Goal: Answer question/provide support: Answer question/provide support

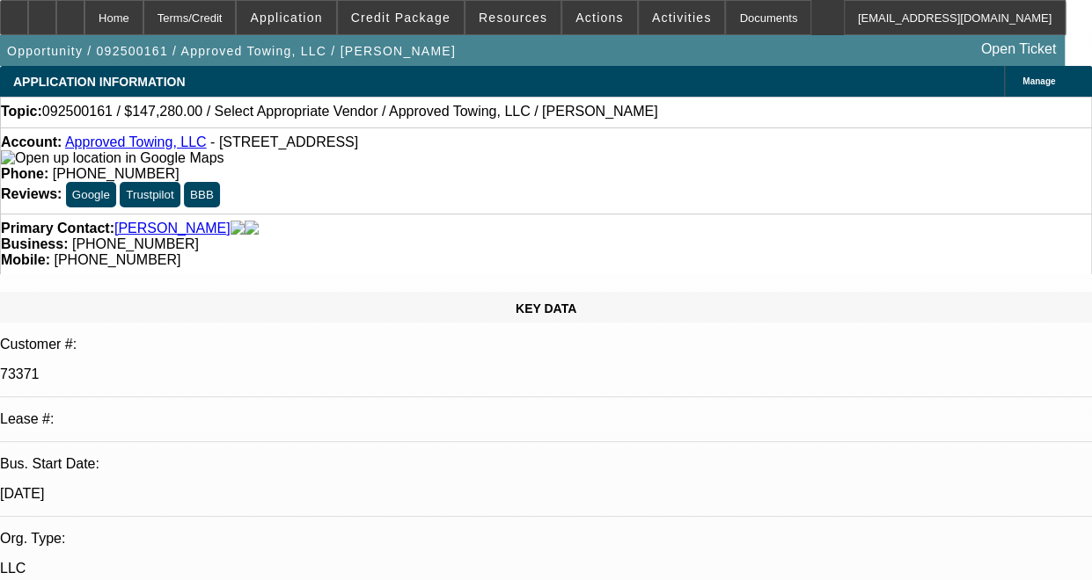
select select "0"
select select "2"
select select "0.1"
select select "4"
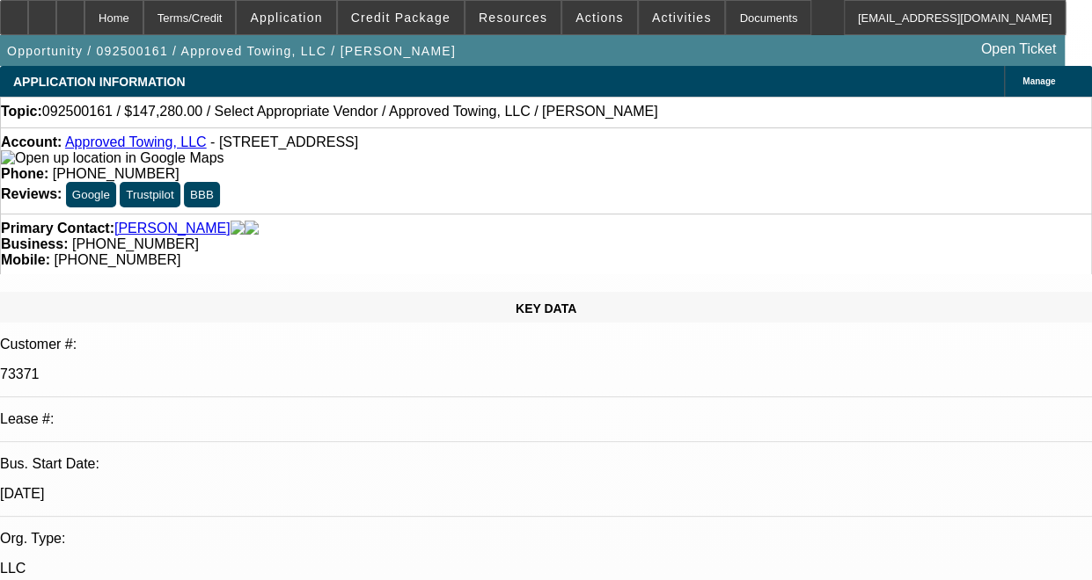
radio input "true"
type textarea "T"
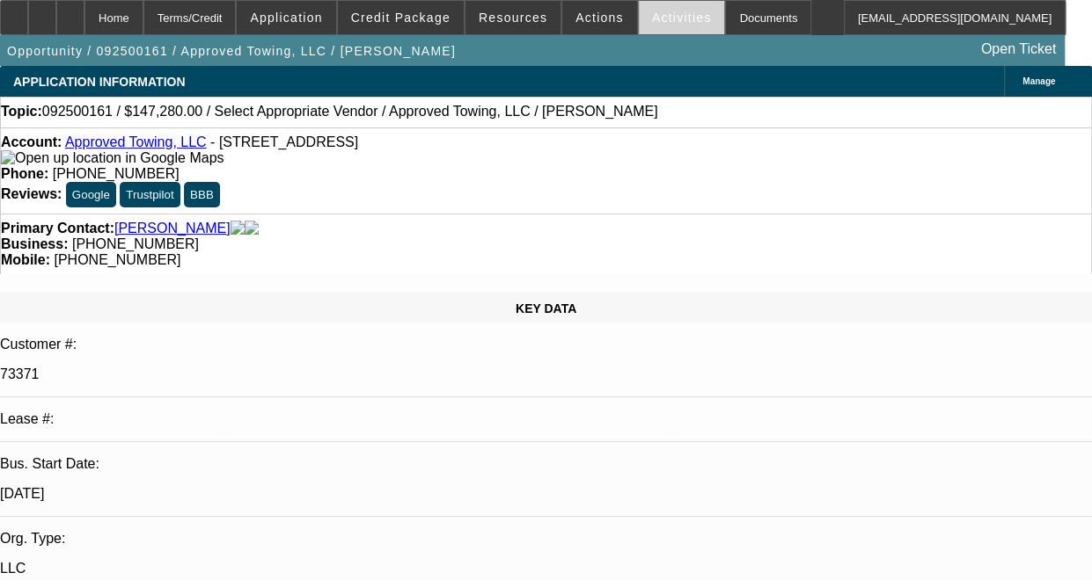
type textarea "THIS IS A SOLD LEASE. I DONT HAVE HISTORY WITH THIS CONTRACT"
radio input "true"
